Goal: Check status

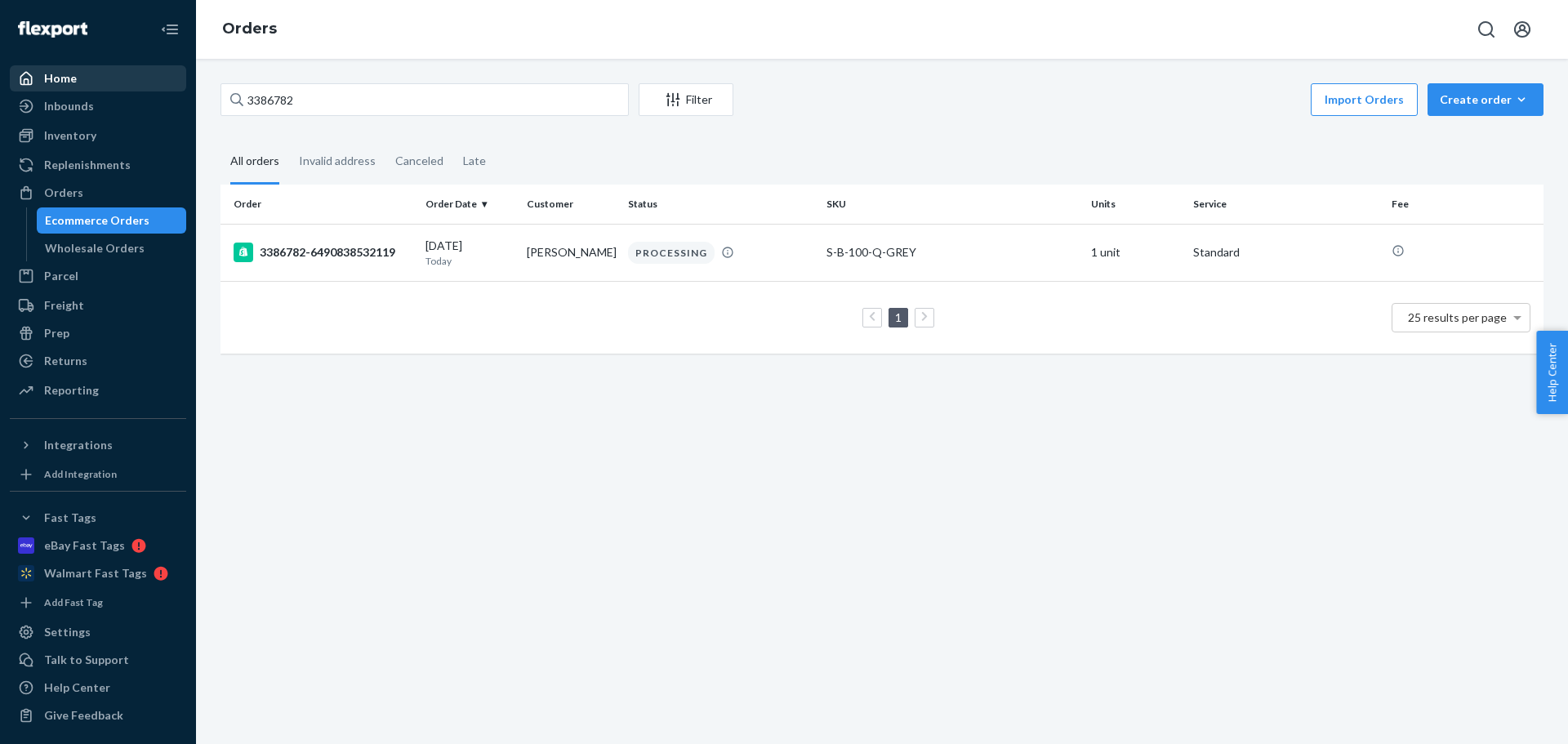
click at [84, 65] on div "Home Inbounds Shipping Plans Problems Inventory Products Replenishments Orders …" at bounding box center [784, 372] width 1568 height 744
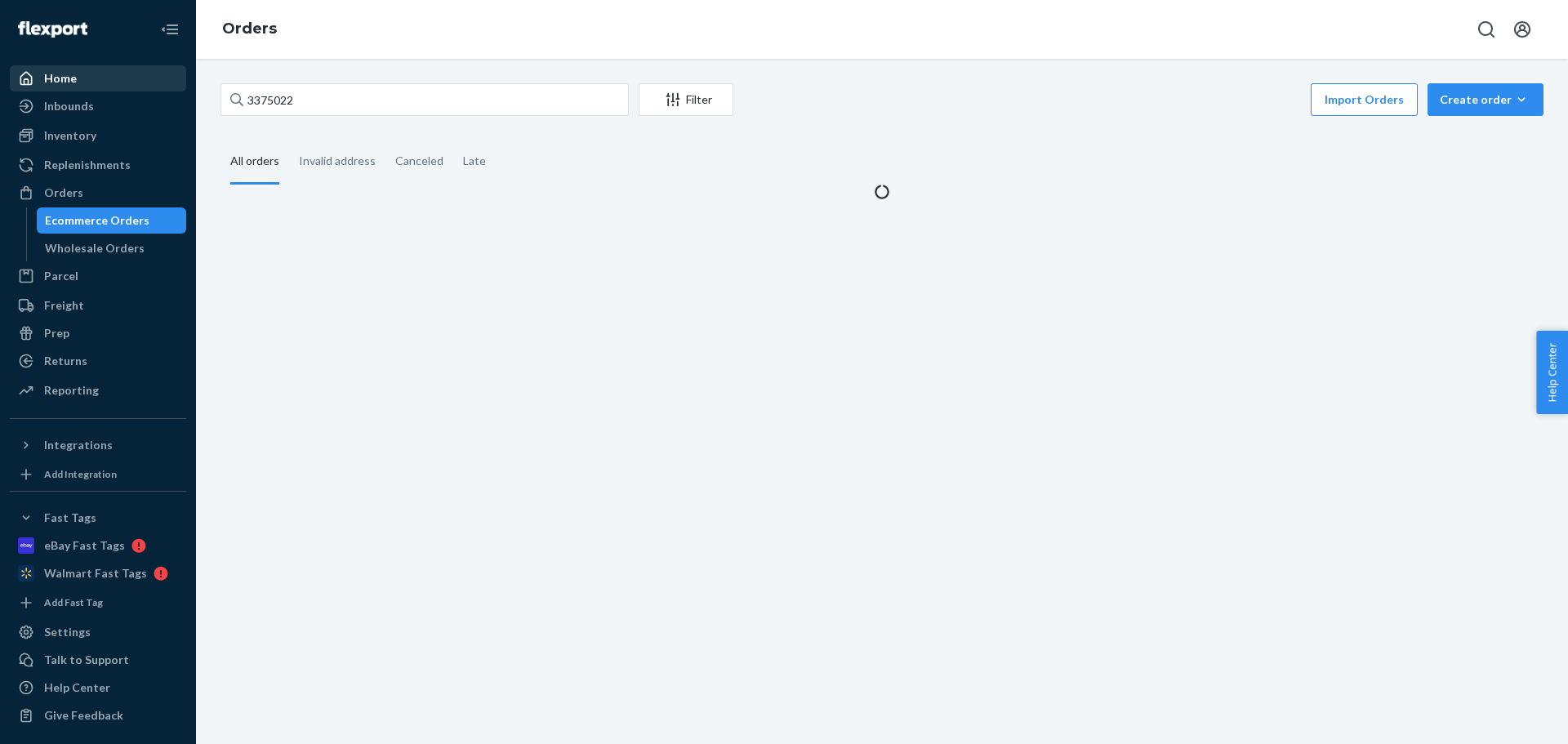
type input "3375022"
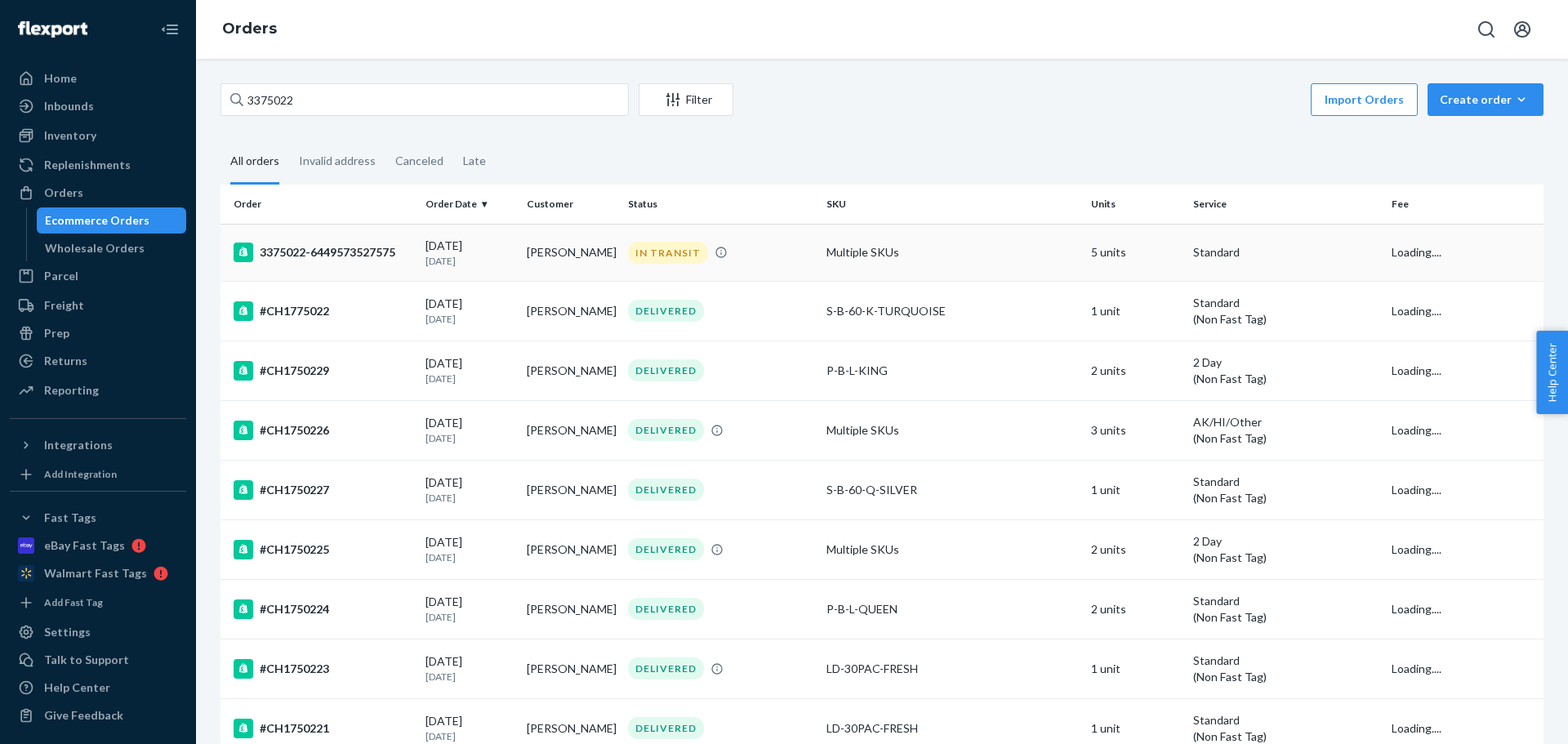
click at [420, 260] on td "[DATE] [DATE]" at bounding box center [469, 252] width 102 height 57
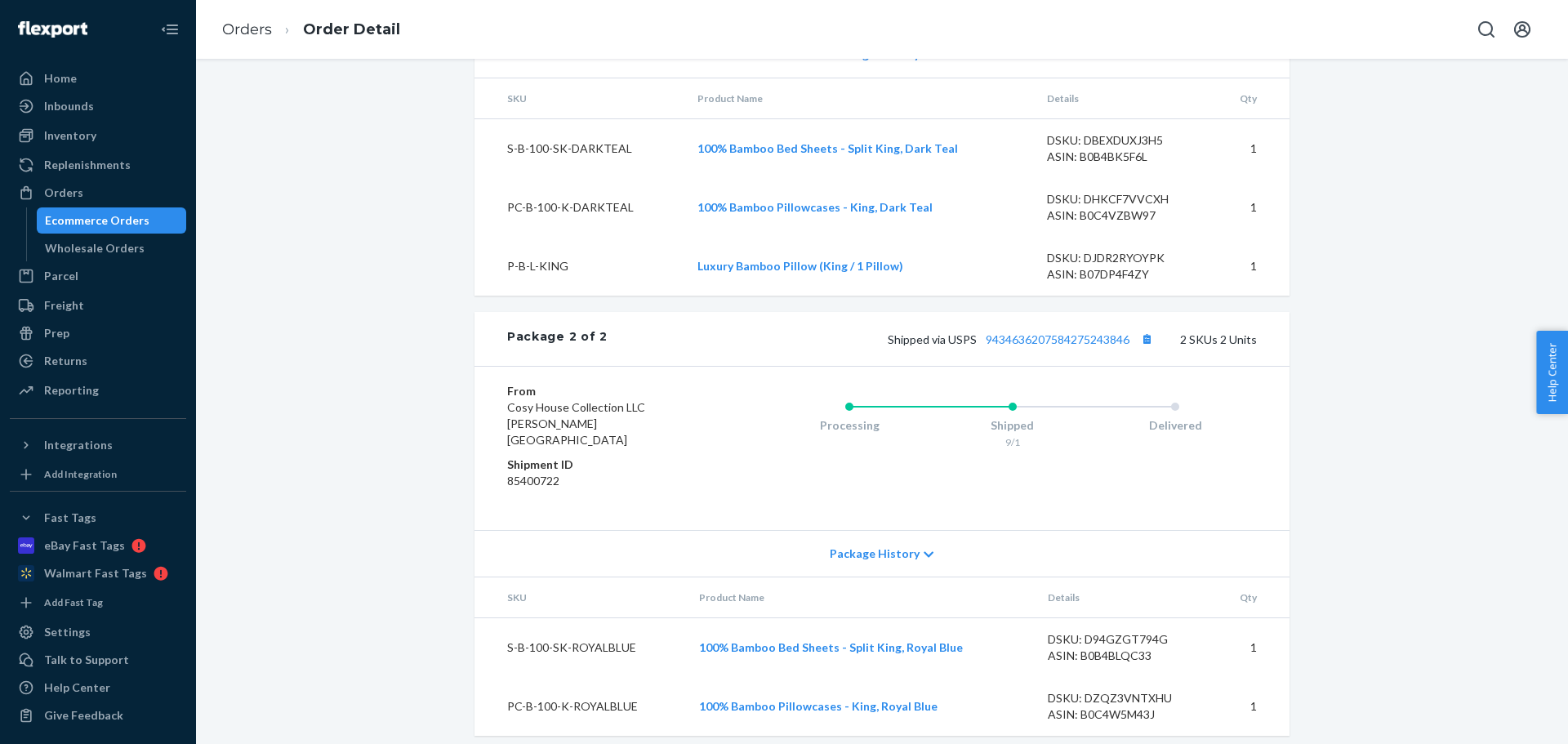
scroll to position [1247, 0]
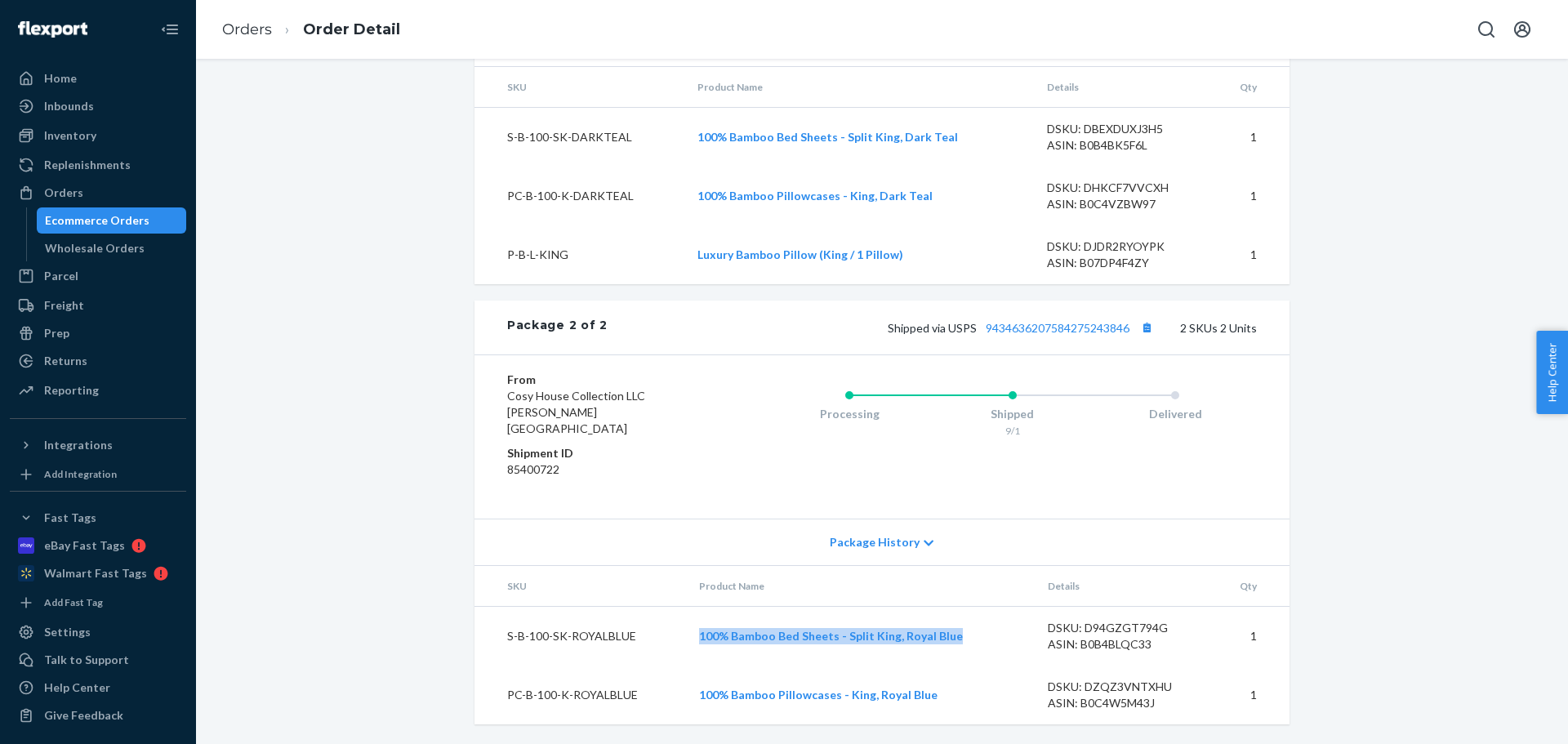
drag, startPoint x: 959, startPoint y: 635, endPoint x: 738, endPoint y: 279, distance: 419.0
click at [679, 618] on tr "S-B-100-SK-ROYALBLUE 100% Bamboo Bed Sheets - Split King, Royal Blue DSKU: D94G…" at bounding box center [881, 637] width 815 height 60
copy tr "100% Bamboo Bed Sheets - Split King, Royal Blue"
copy link "100% Bamboo Pillowcases - King, Royal Blue"
drag, startPoint x: 945, startPoint y: 702, endPoint x: 698, endPoint y: 702, distance: 247.0
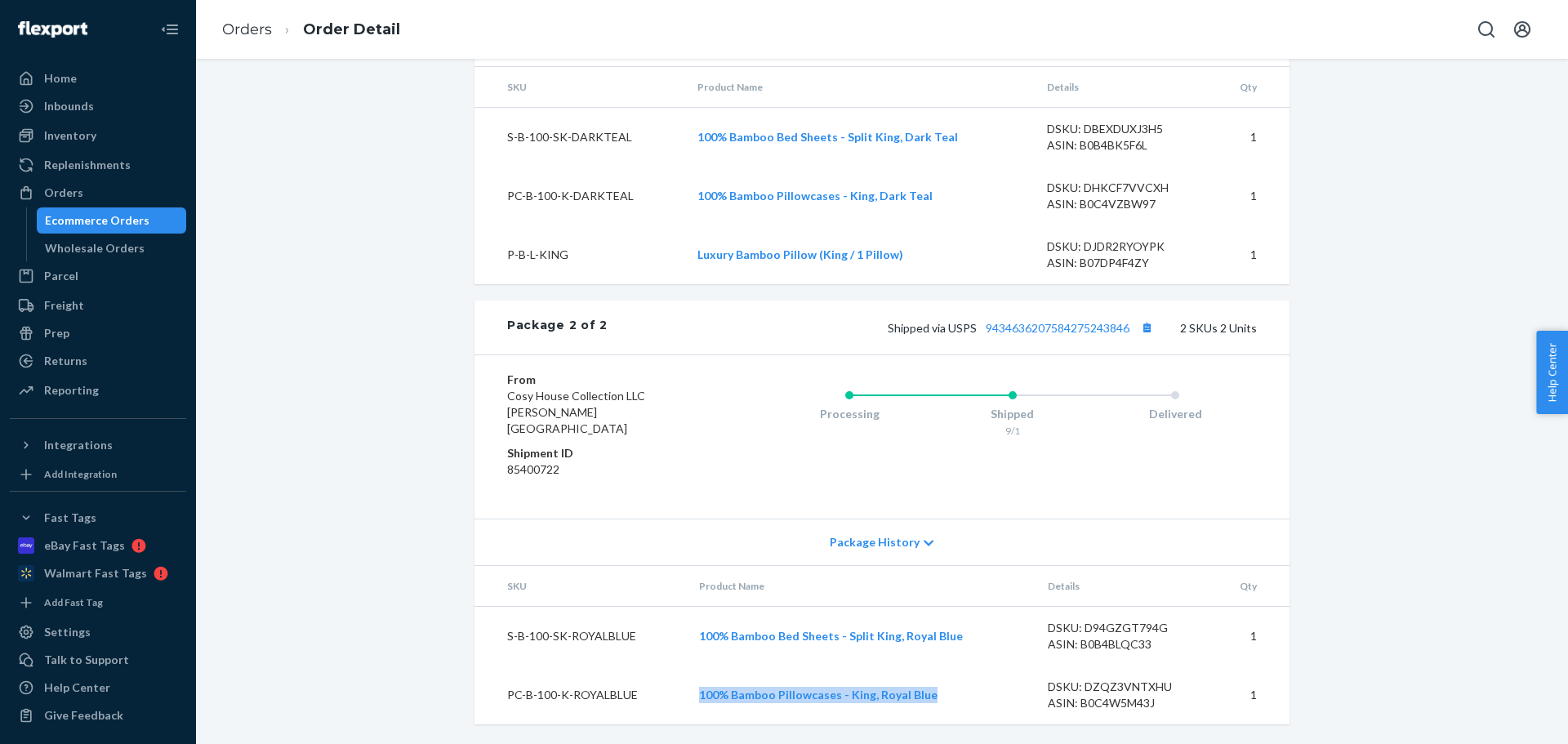
click at [698, 702] on td "100% Bamboo Pillowcases - King, Royal Blue" at bounding box center [860, 695] width 348 height 59
